Goal: Information Seeking & Learning: Check status

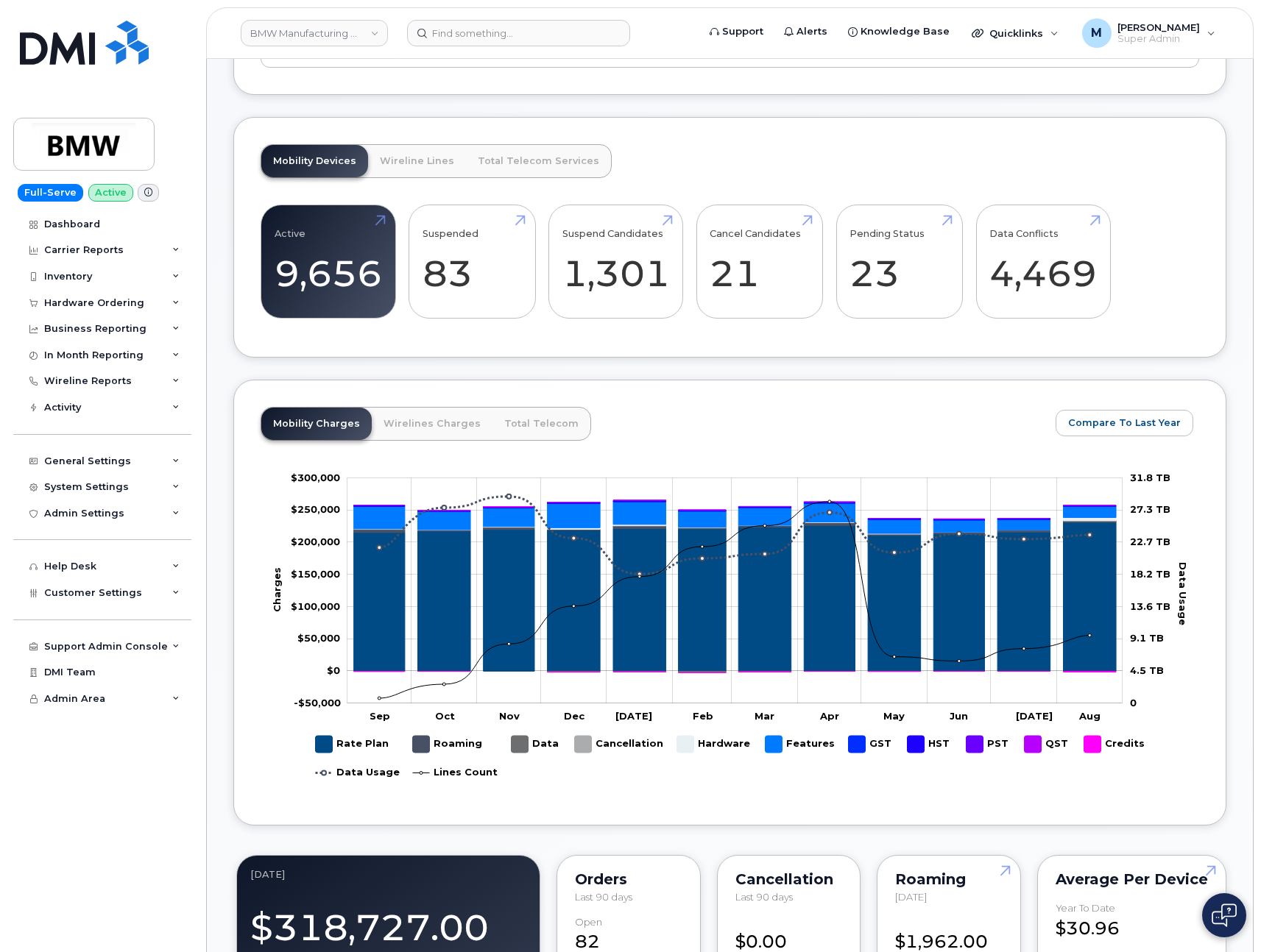
scroll to position [485, 0]
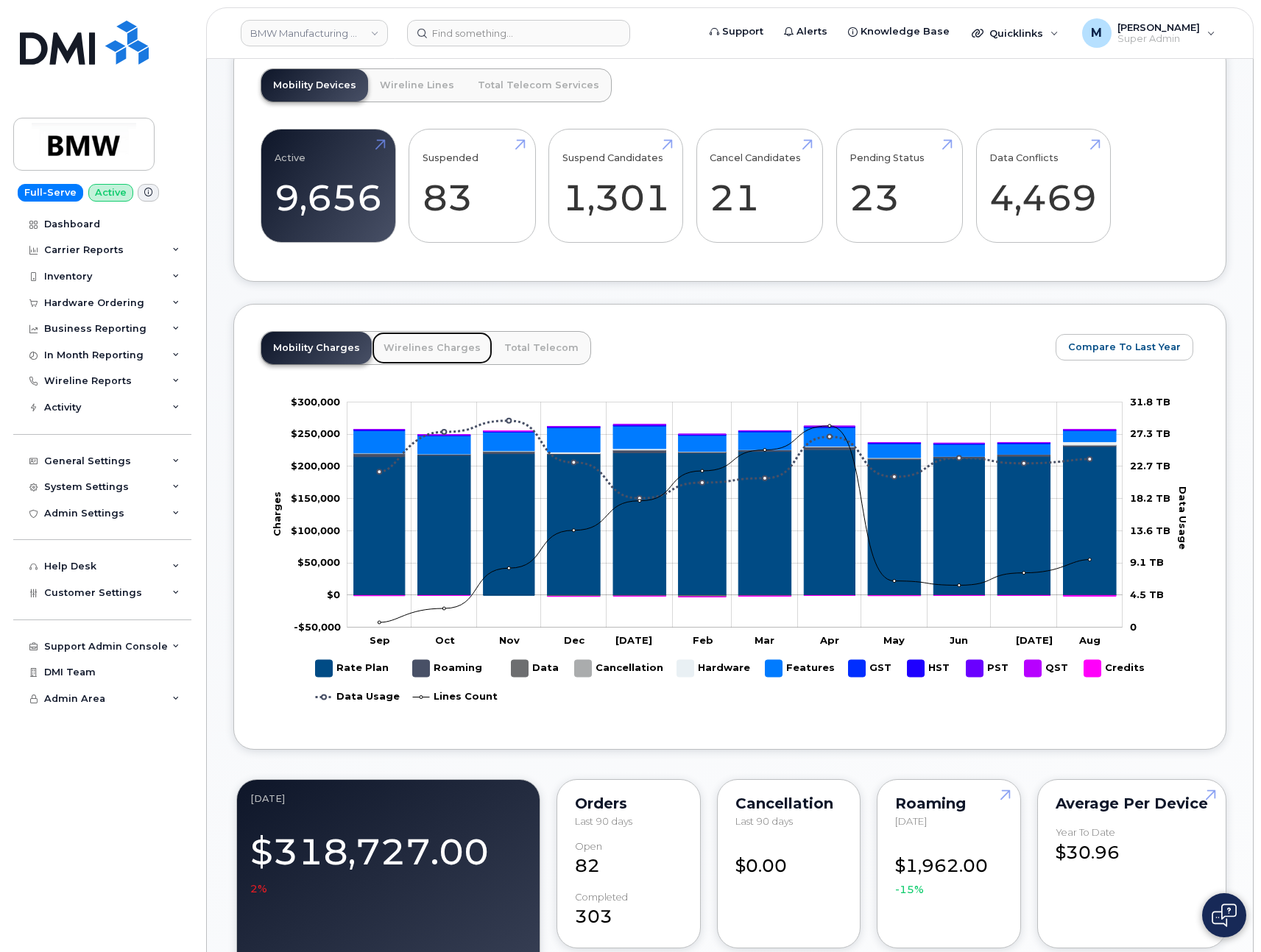
click at [404, 364] on link "Wirelines Charges" at bounding box center [432, 348] width 120 height 32
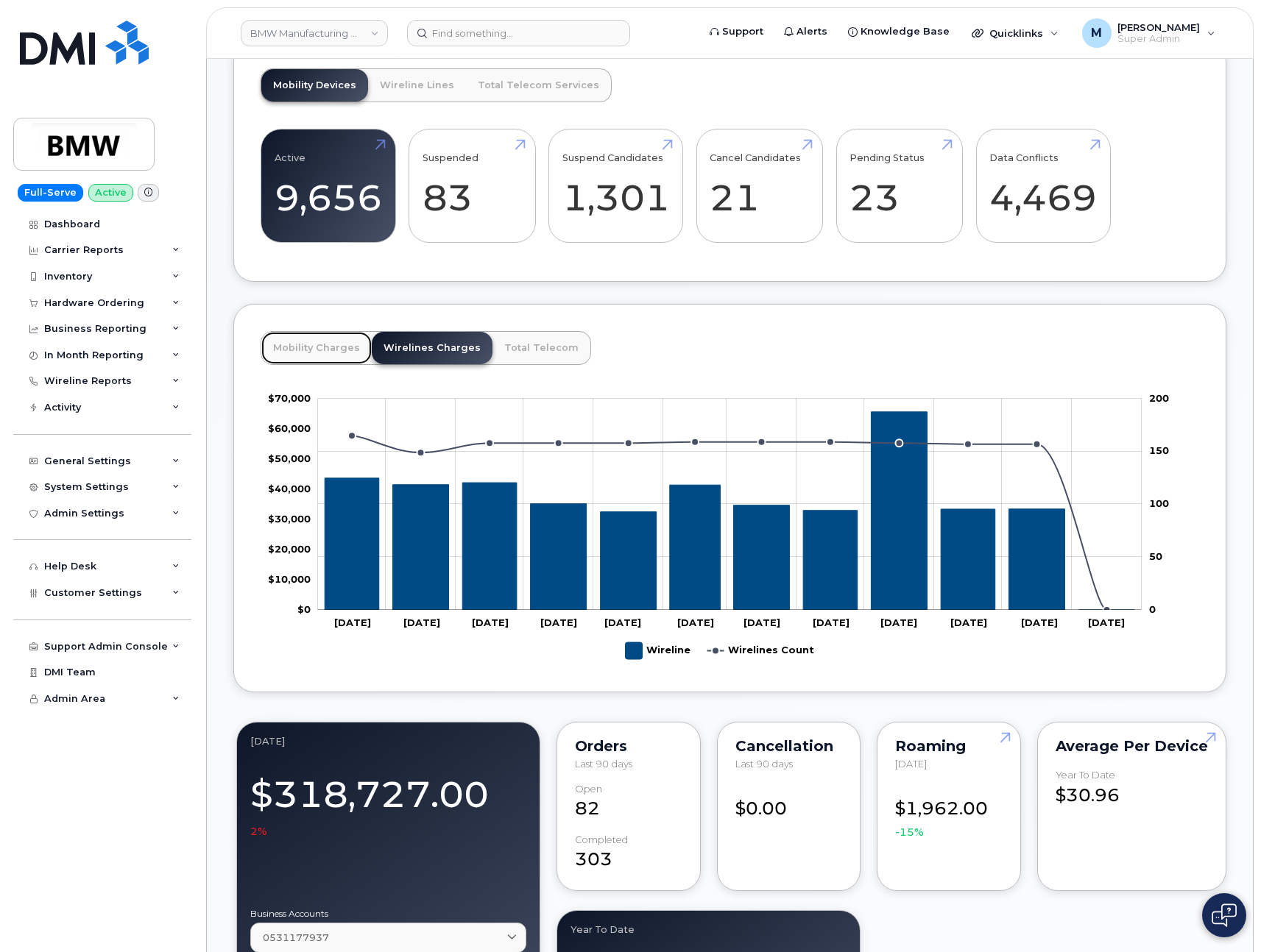
click at [304, 364] on link "Mobility Charges" at bounding box center [317, 348] width 111 height 32
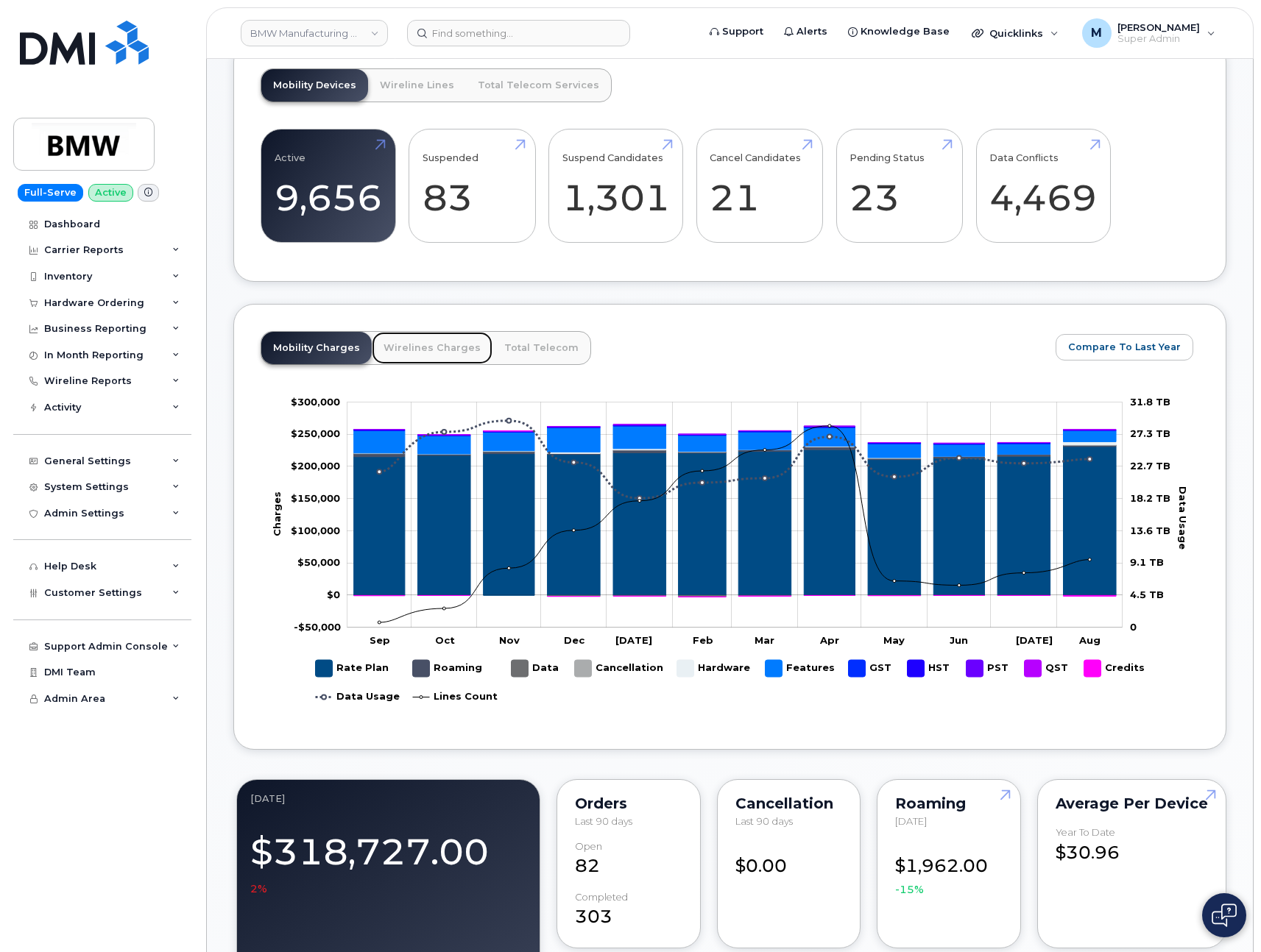
click at [420, 352] on link "Wirelines Charges" at bounding box center [432, 348] width 120 height 32
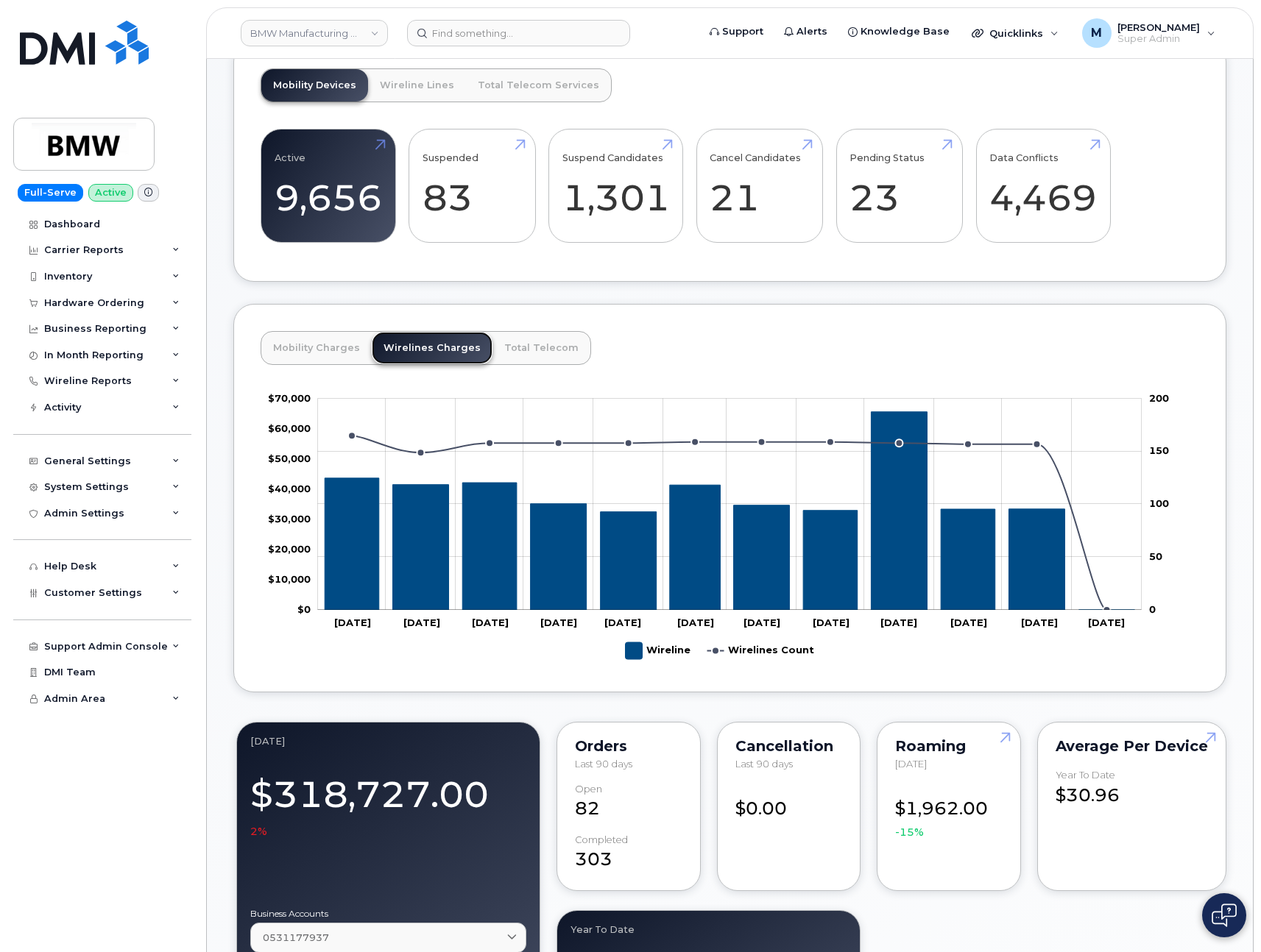
click at [418, 364] on link "Wirelines Charges" at bounding box center [432, 348] width 120 height 32
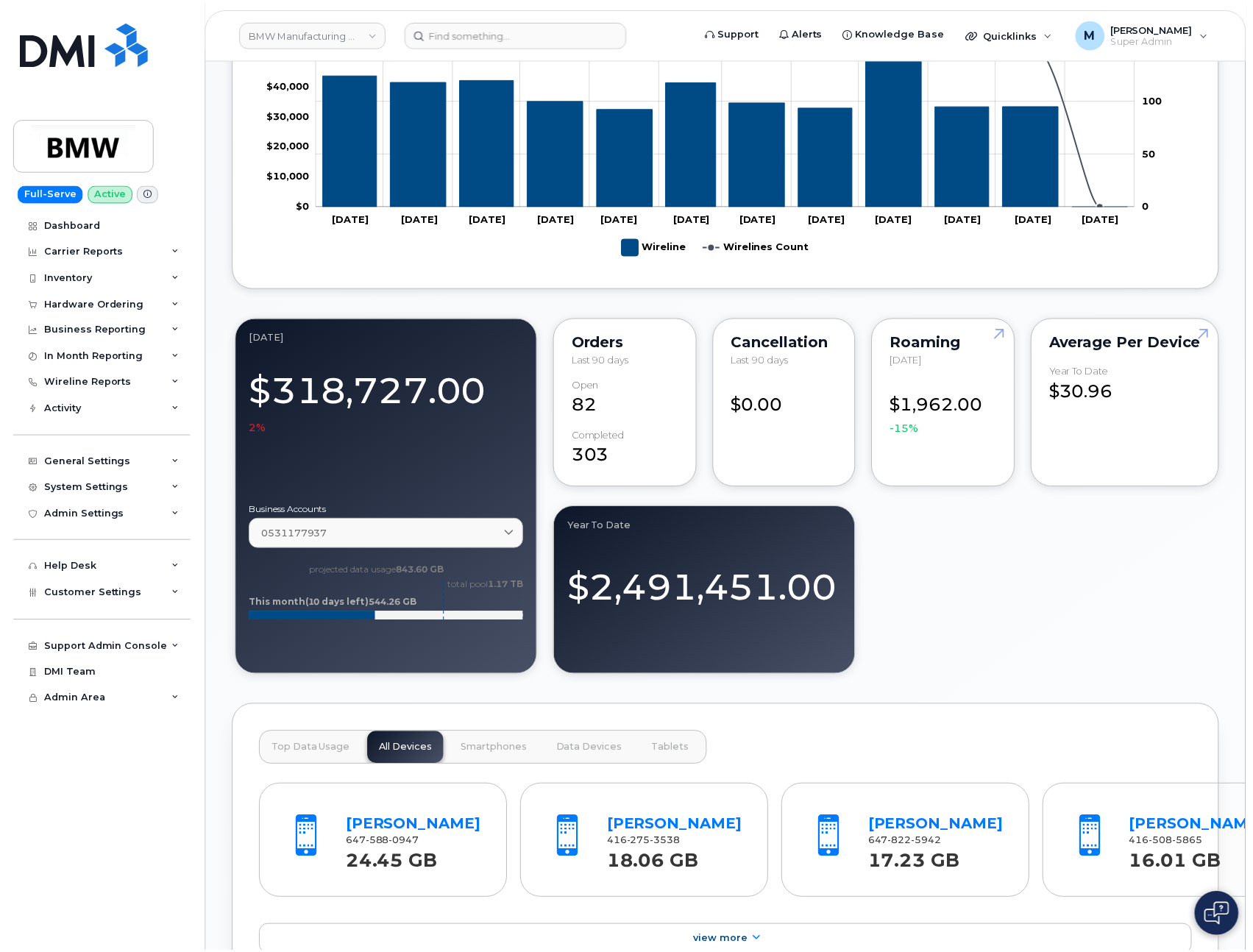
scroll to position [568, 0]
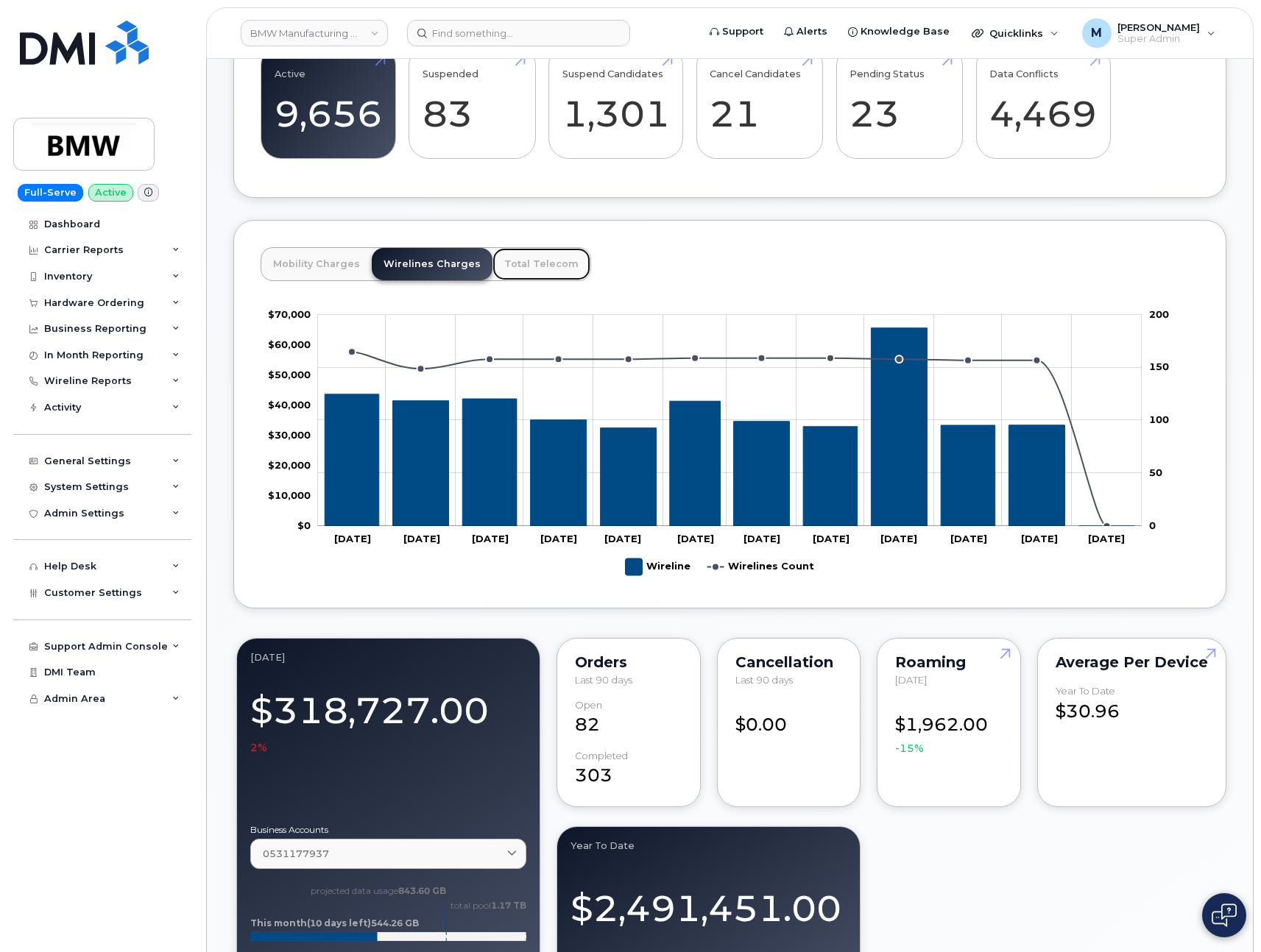
click at [512, 281] on link "Total Telecom" at bounding box center [541, 263] width 98 height 32
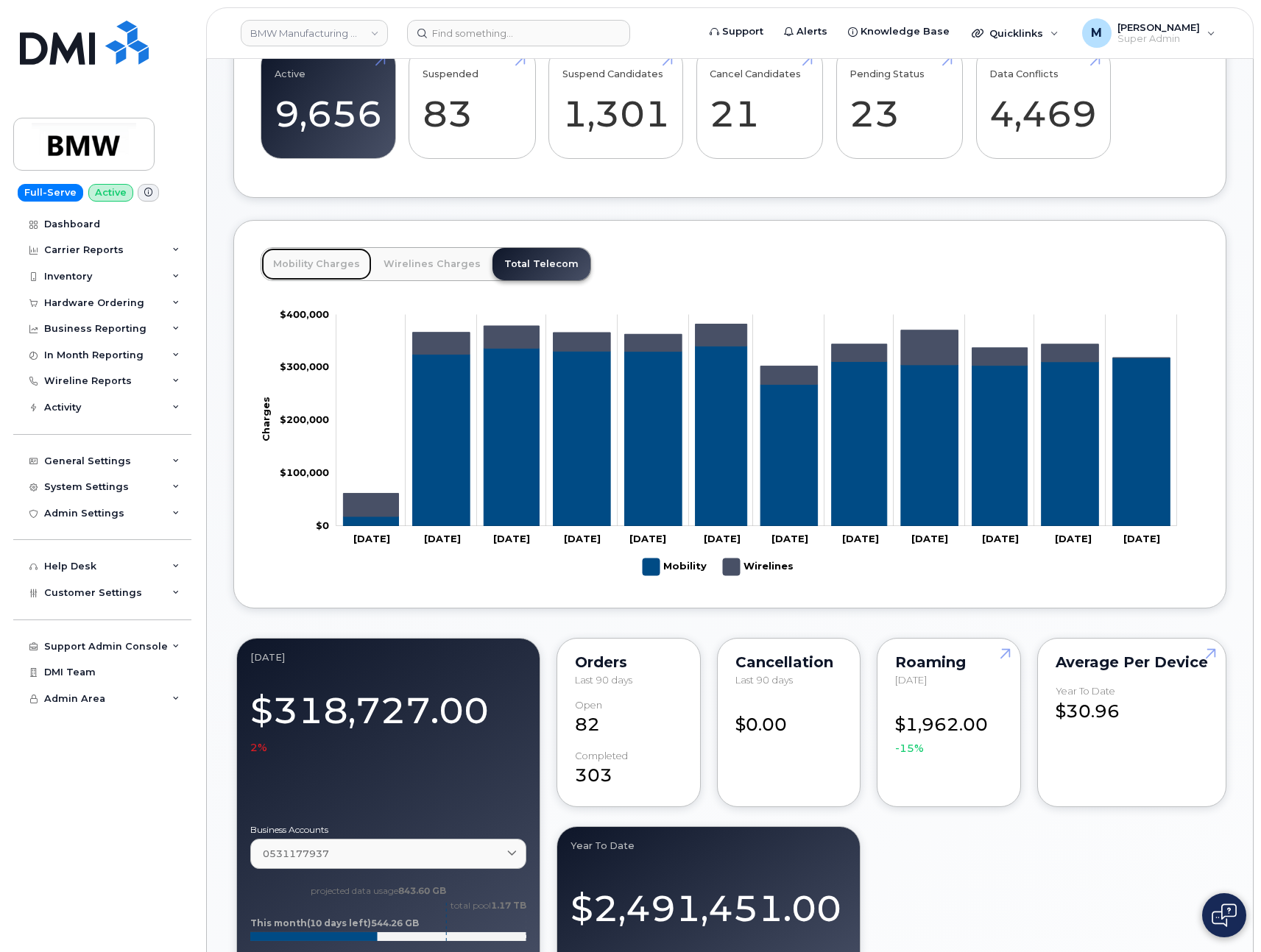
click at [320, 281] on link "Mobility Charges" at bounding box center [317, 263] width 111 height 32
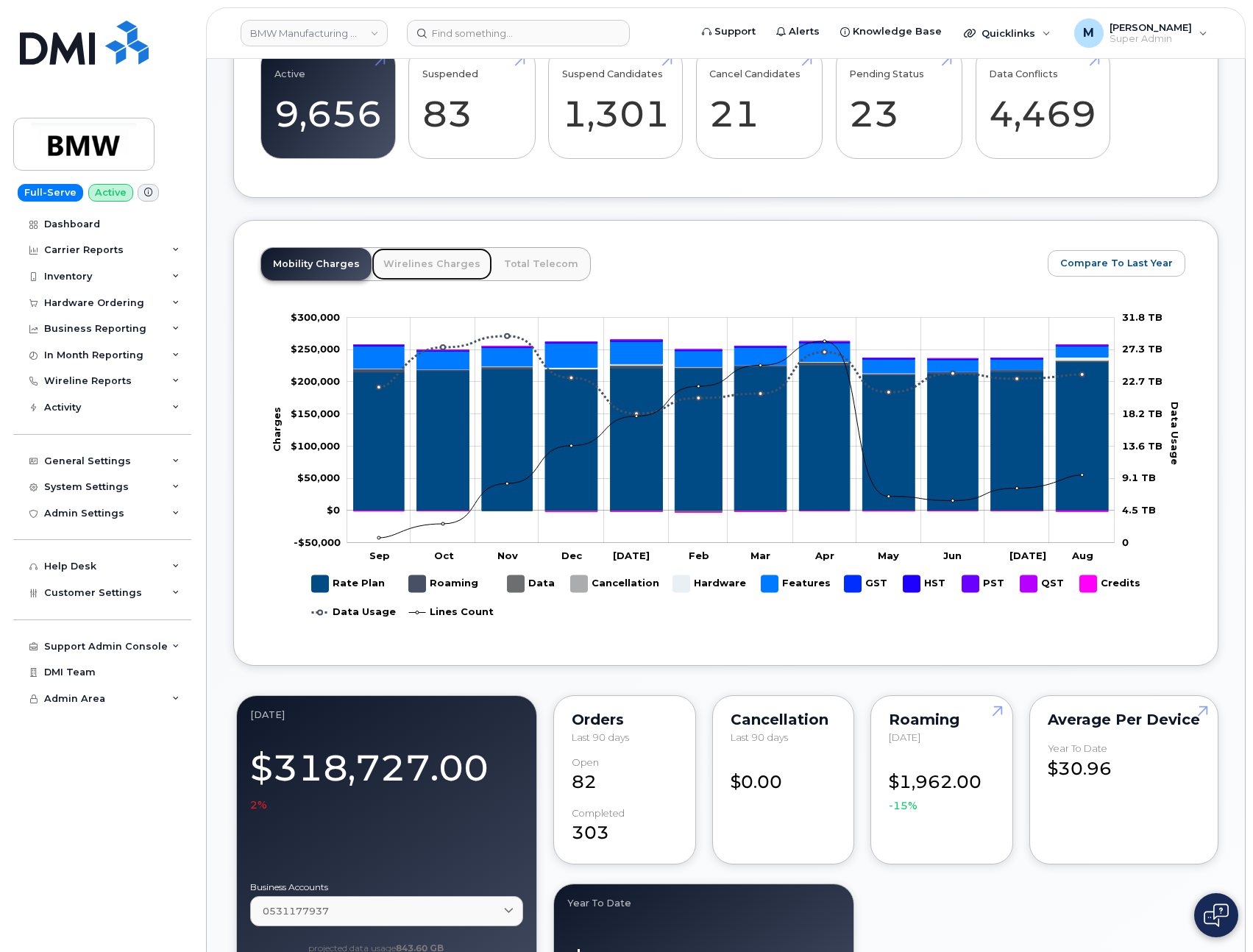
click at [396, 276] on link "Wirelines Charges" at bounding box center [432, 263] width 120 height 32
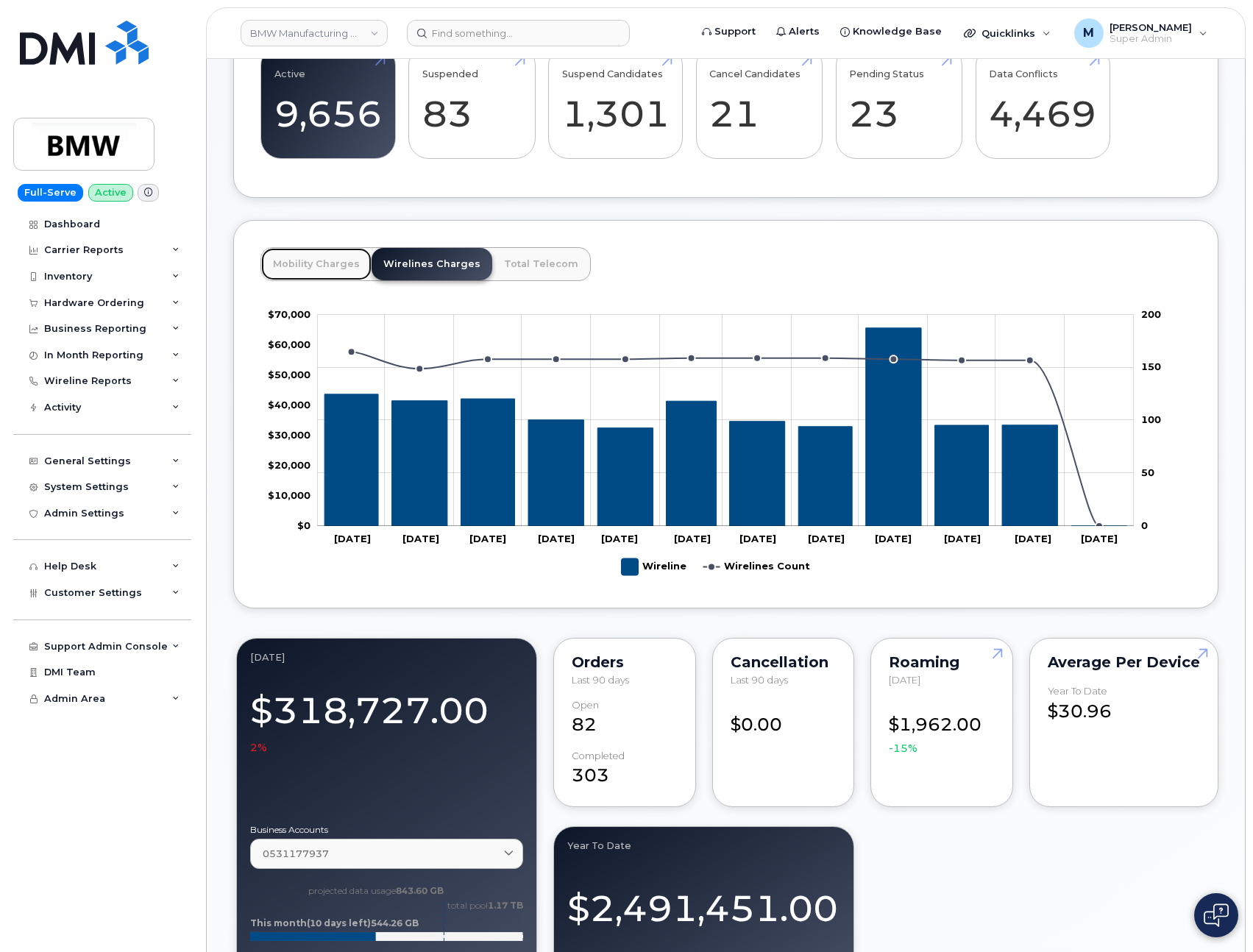
click at [292, 276] on link "Mobility Charges" at bounding box center [317, 263] width 111 height 32
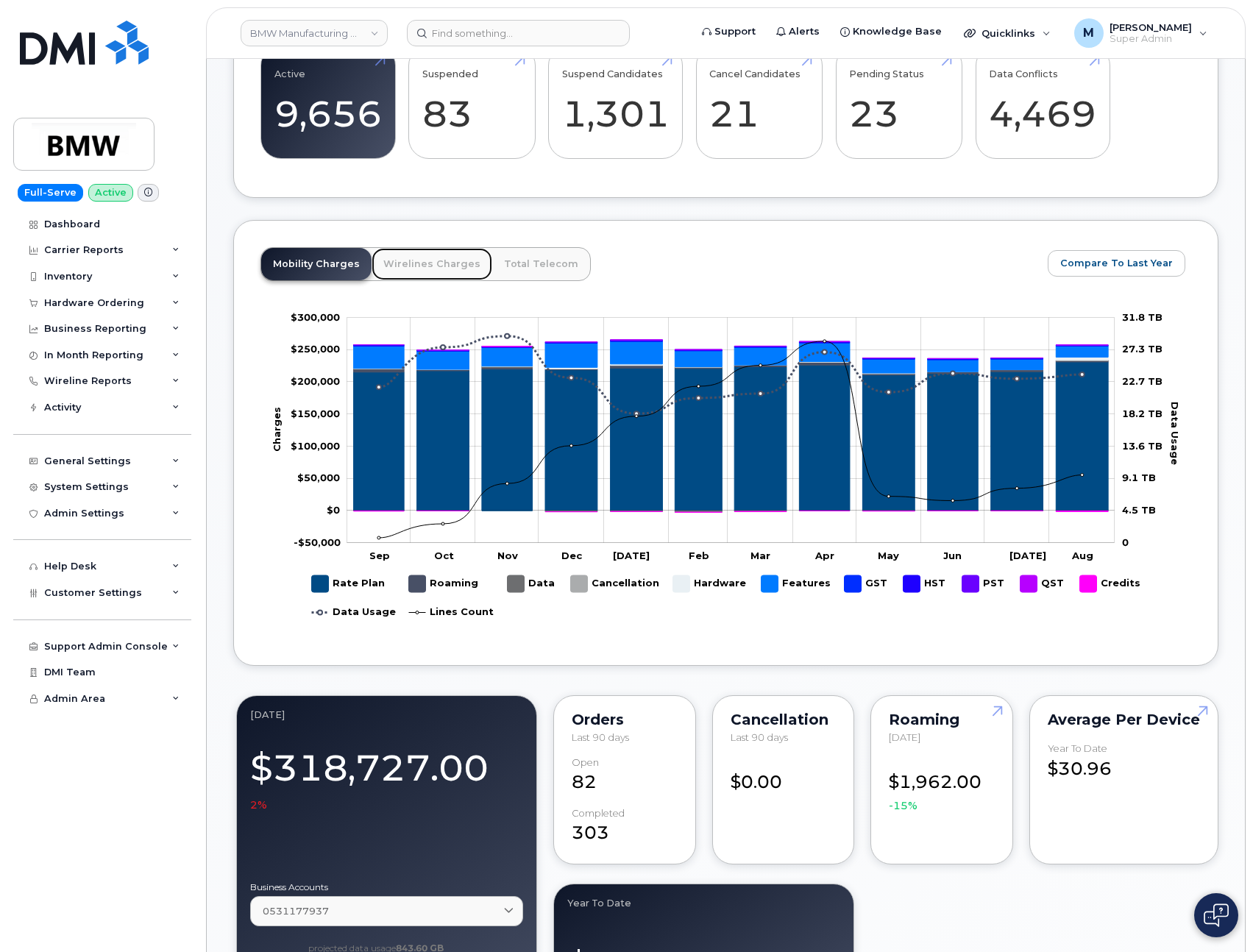
click at [432, 275] on link "Wirelines Charges" at bounding box center [432, 263] width 120 height 32
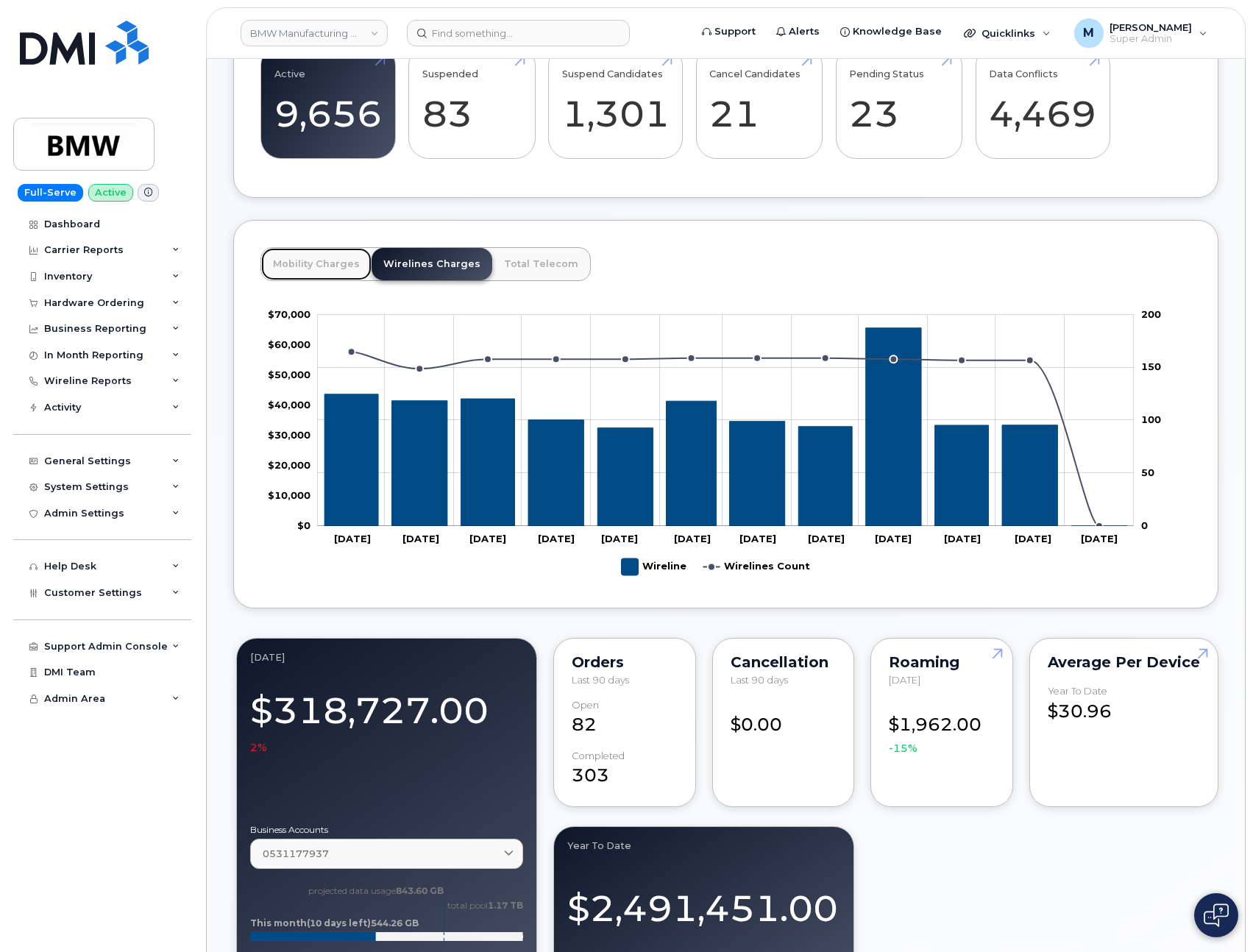
click at [308, 280] on link "Mobility Charges" at bounding box center [317, 263] width 111 height 32
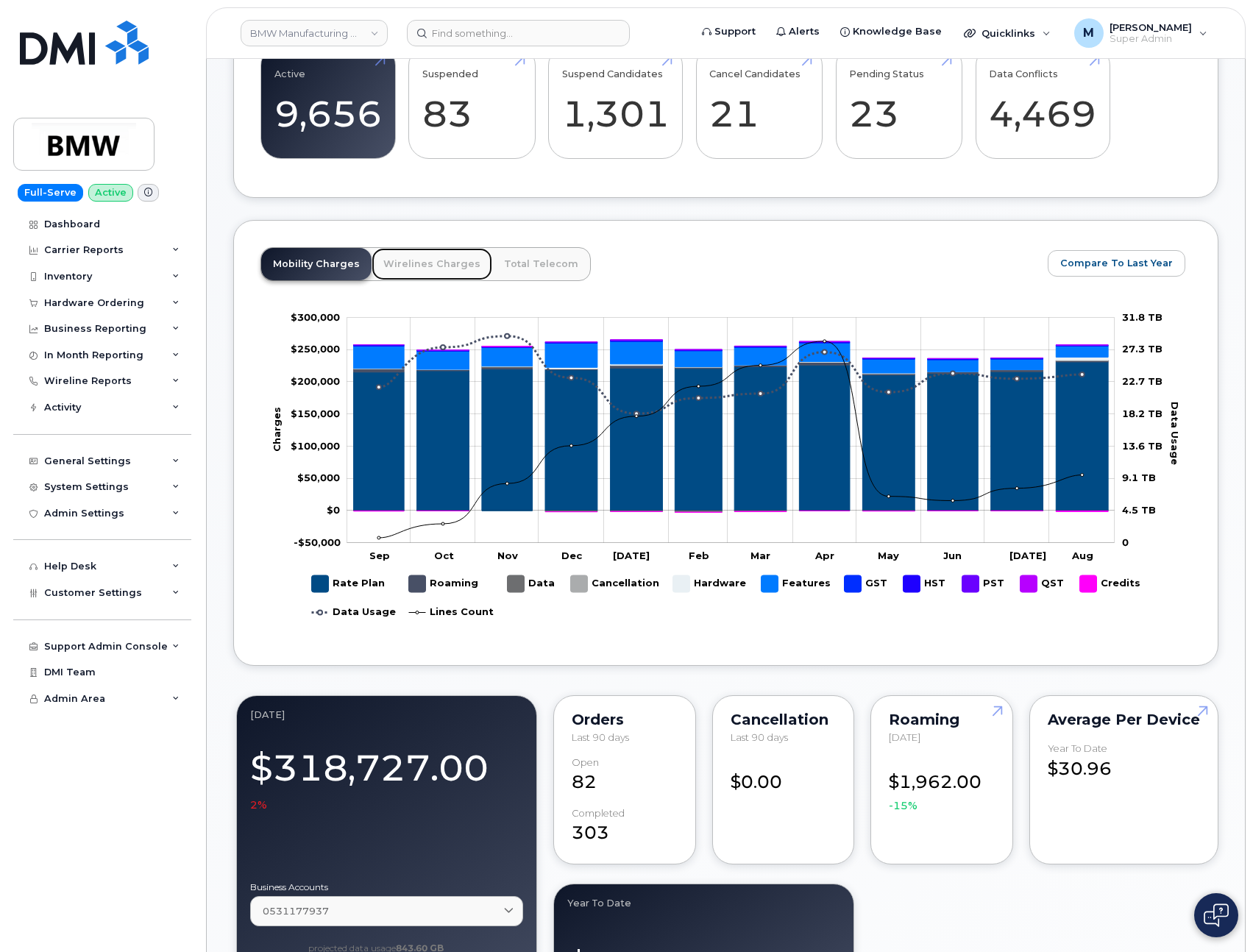
click at [423, 278] on link "Wirelines Charges" at bounding box center [432, 263] width 120 height 32
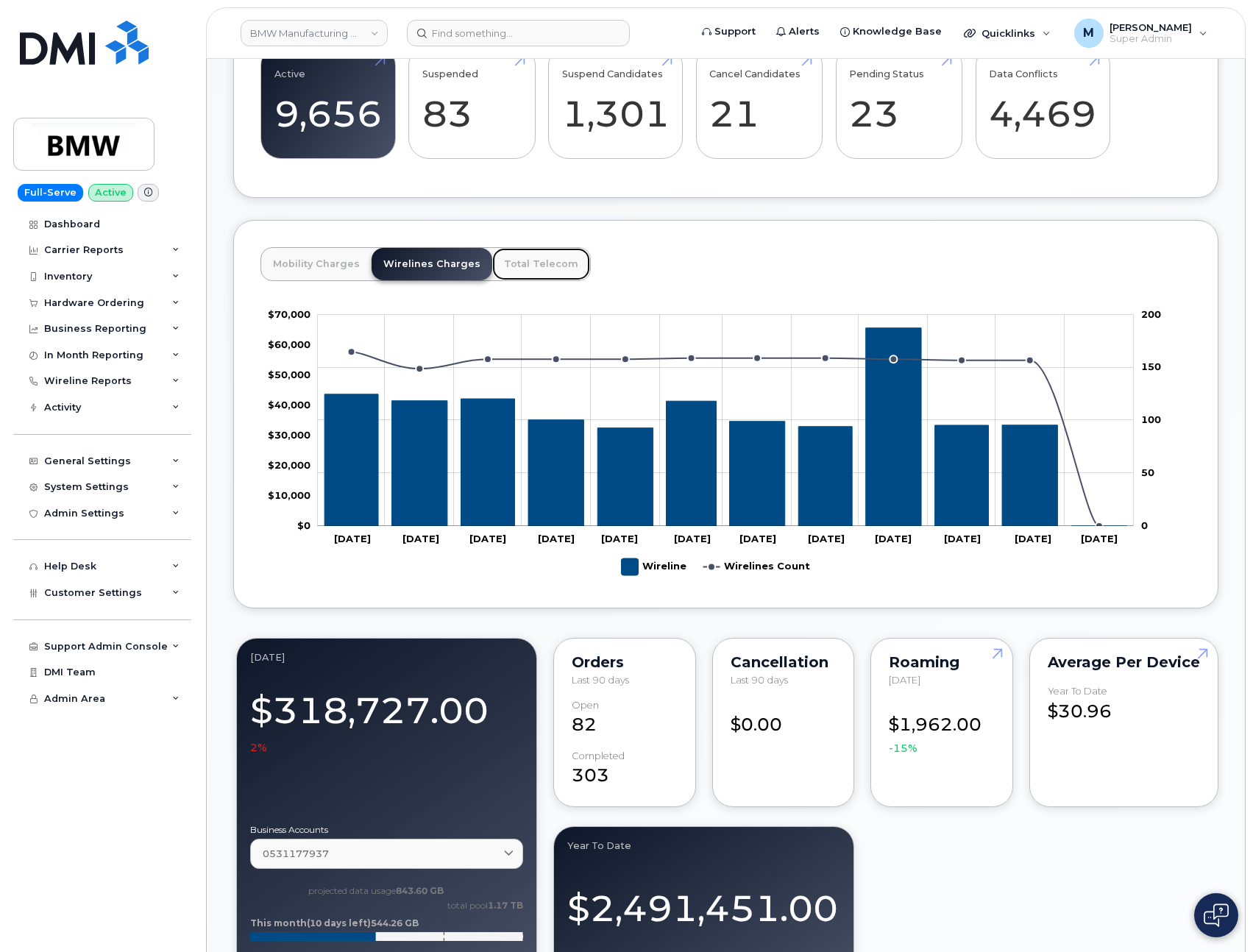
click at [518, 272] on link "Total Telecom" at bounding box center [541, 263] width 98 height 32
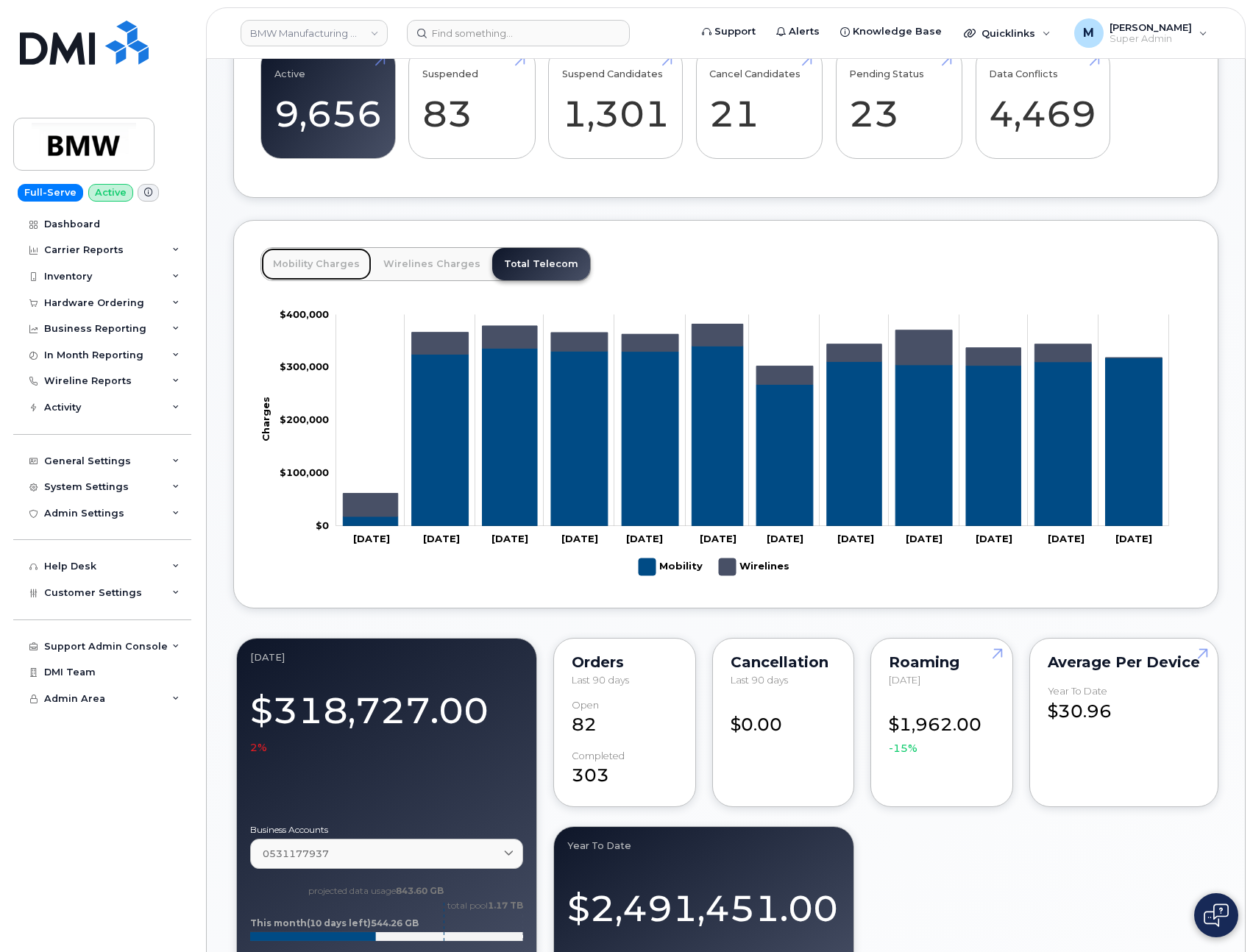
click at [299, 273] on link "Mobility Charges" at bounding box center [317, 263] width 111 height 32
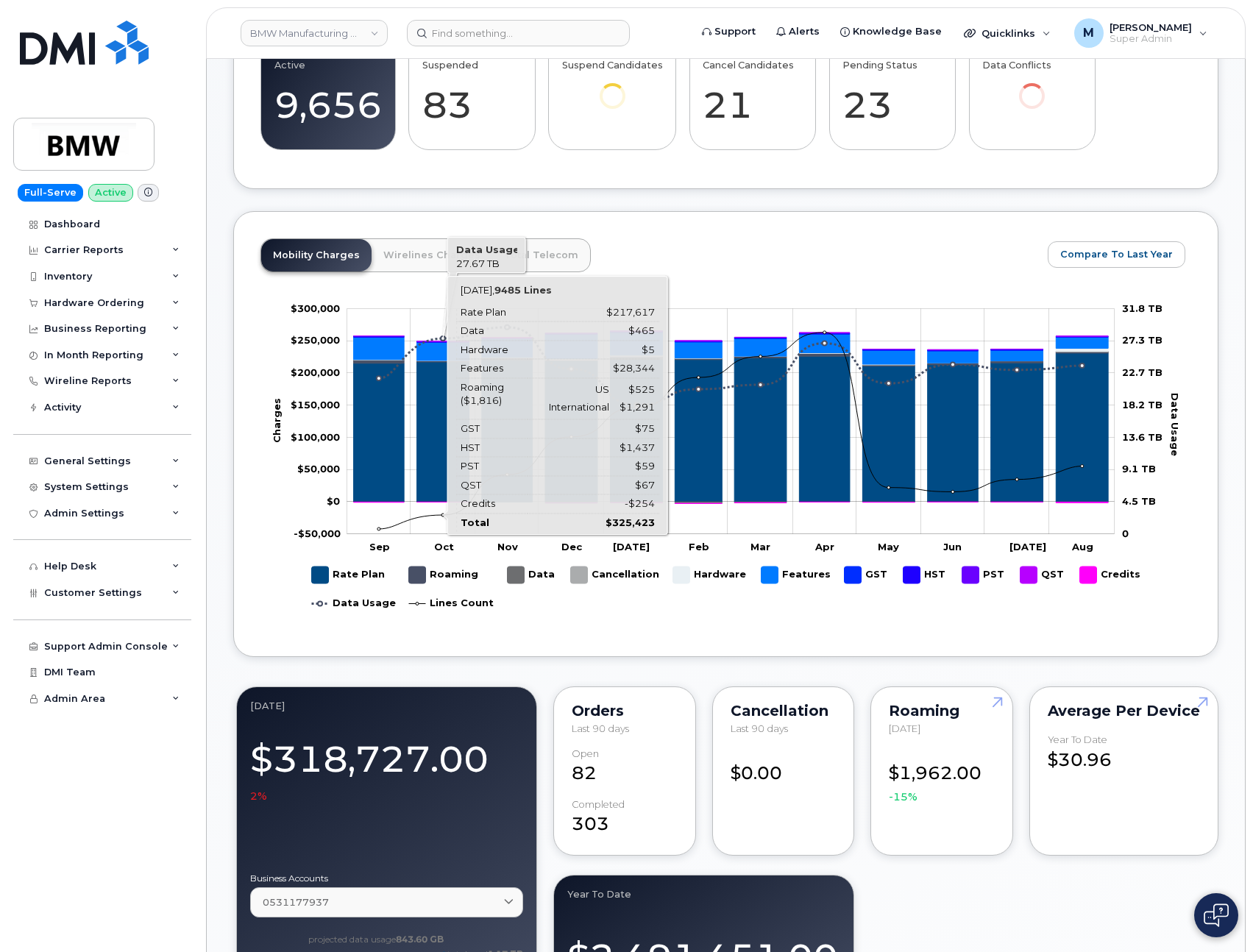
scroll to position [567, 0]
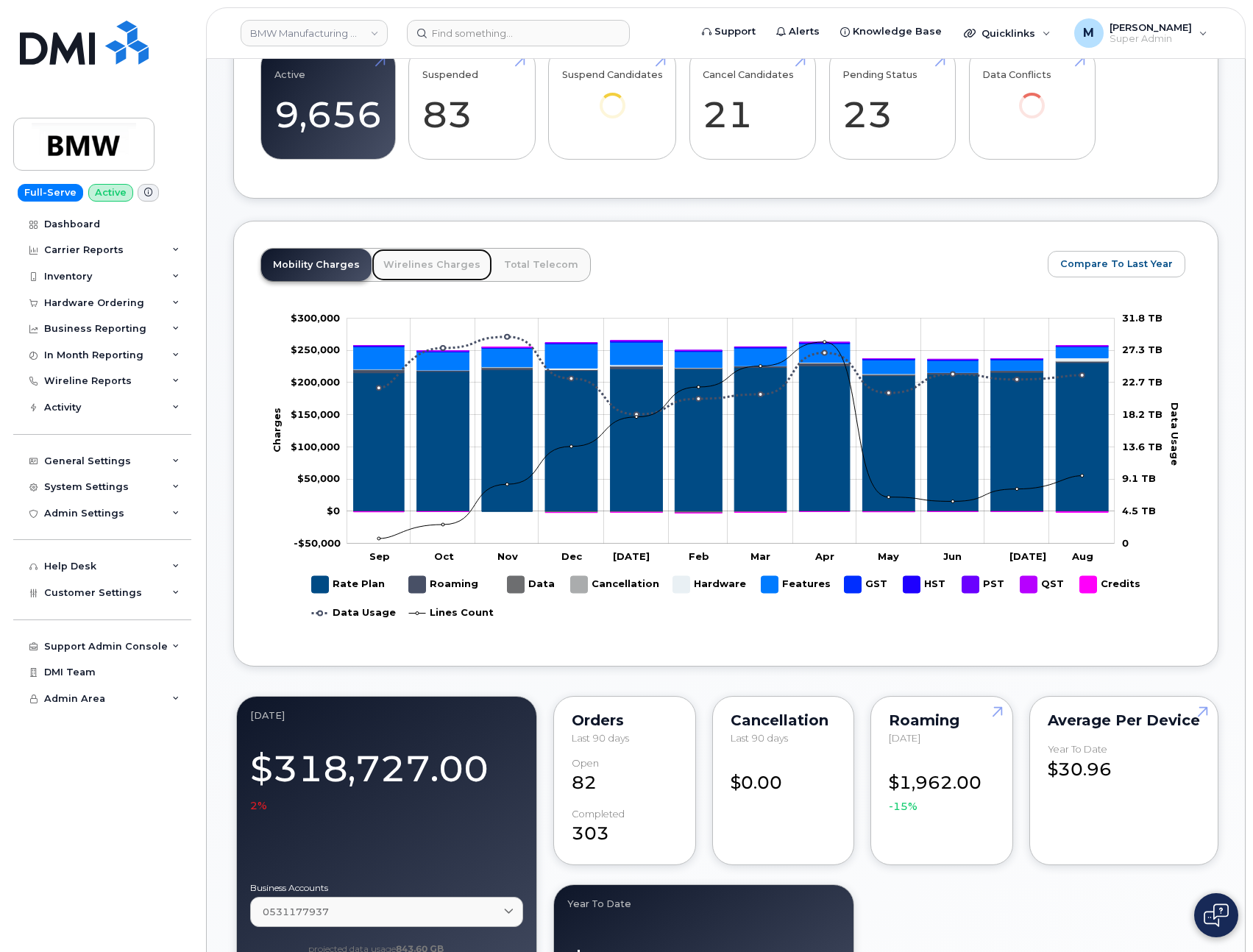
click at [427, 276] on link "Wirelines Charges" at bounding box center [432, 264] width 120 height 32
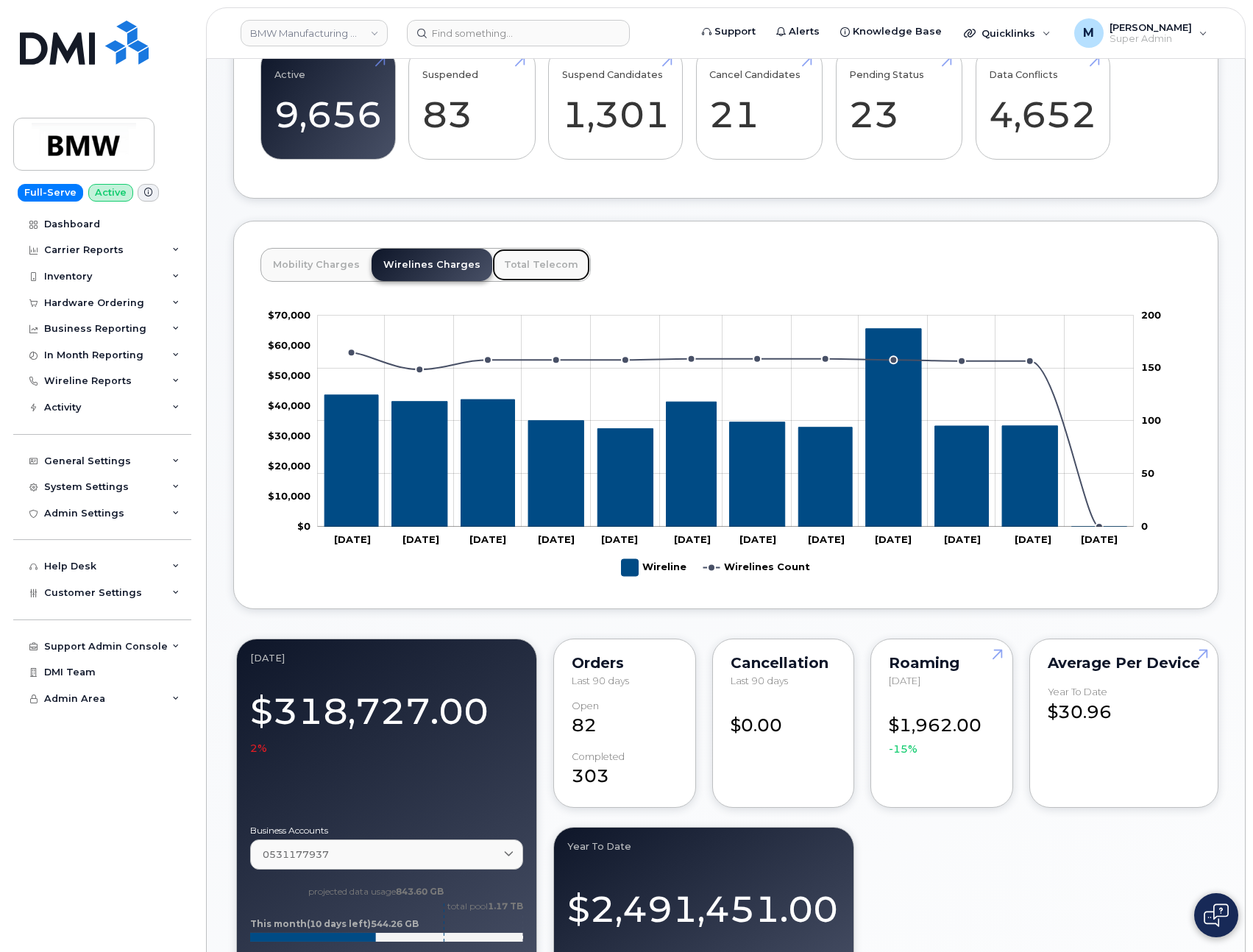
click at [533, 281] on link "Total Telecom" at bounding box center [541, 264] width 98 height 32
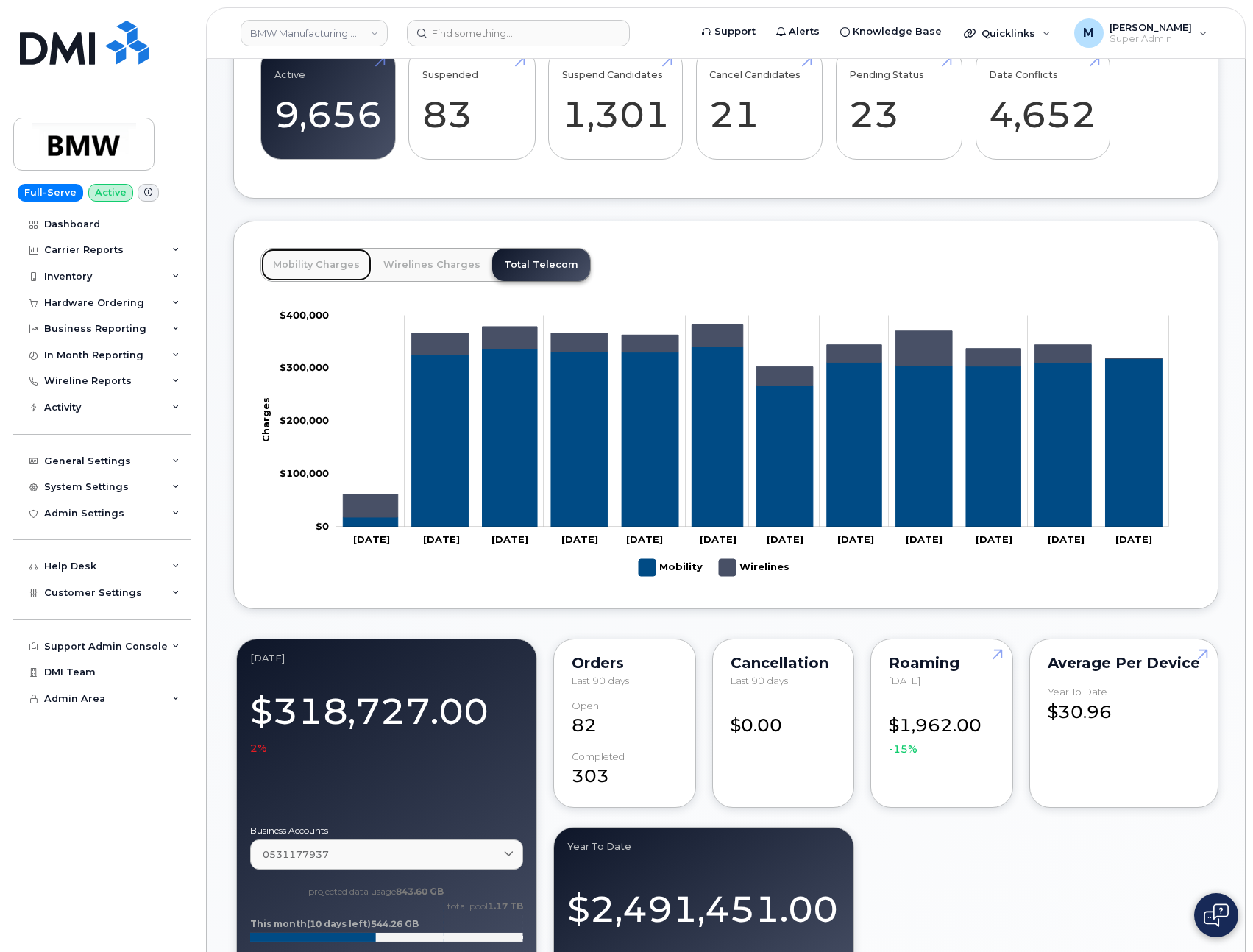
click at [291, 281] on link "Mobility Charges" at bounding box center [317, 264] width 111 height 32
